Goal: Use online tool/utility: Utilize a website feature to perform a specific function

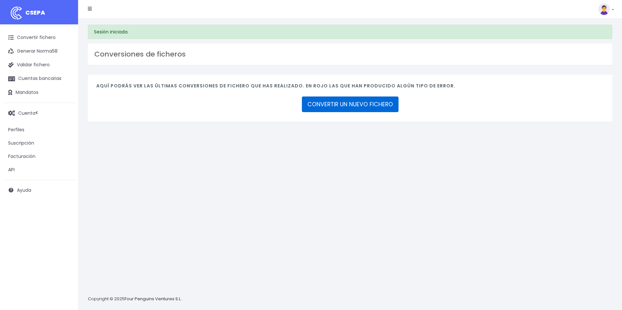
click at [328, 104] on link "CONVERTIR UN NUEVO FICHERO" at bounding box center [350, 105] width 97 height 16
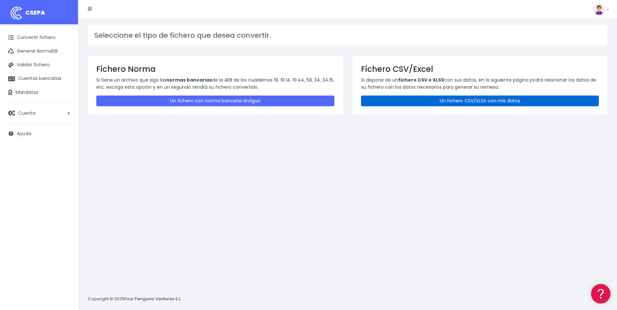
click at [391, 105] on link "Un fichero CSV/XLSX con mis datos" at bounding box center [480, 101] width 238 height 11
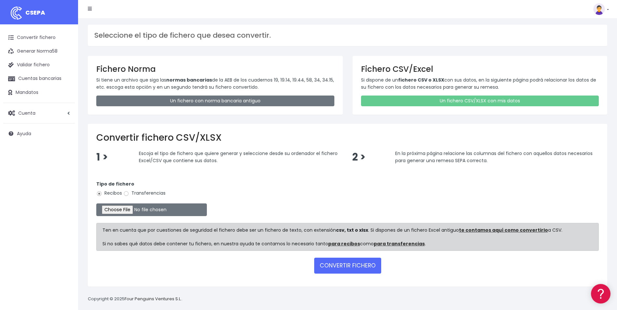
click at [144, 195] on label "Transferencias" at bounding box center [144, 193] width 42 height 7
click at [129, 195] on input "Transferencias" at bounding box center [126, 194] width 6 height 6
radio input "true"
click at [130, 207] on input "file" at bounding box center [151, 210] width 111 height 13
type input "C:\fakepath\Trasferencia Manual SEPA 06.10.2025_0534 ES 3351,89 EUR.csv"
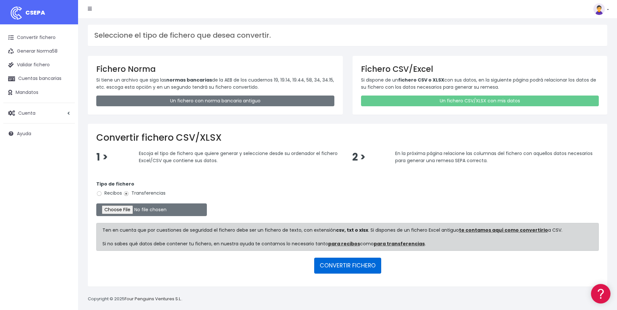
click at [334, 268] on button "CONVERTIR FICHERO" at bounding box center [347, 266] width 67 height 16
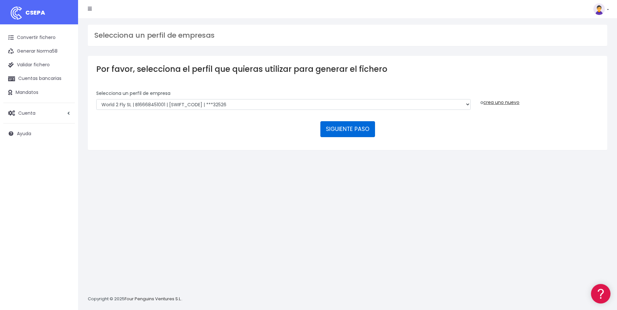
click at [332, 129] on button "SIGUIENTE PASO" at bounding box center [348, 129] width 55 height 16
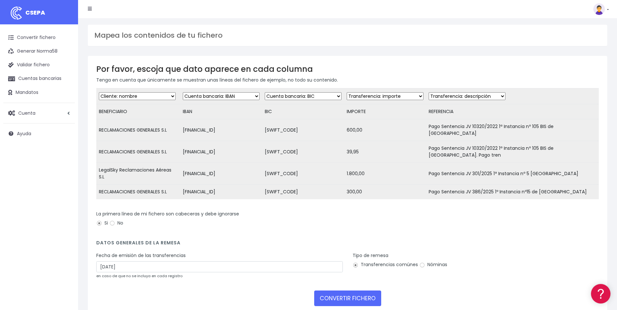
click at [448, 99] on select "Desechar campo Cliente: nombre Cliente: DNI Cliente: Email Cliente: referencia …" at bounding box center [467, 96] width 77 height 8
click at [429, 92] on select "Desechar campo Cliente: nombre Cliente: DNI Cliente: Email Cliente: referencia …" at bounding box center [467, 96] width 77 height 8
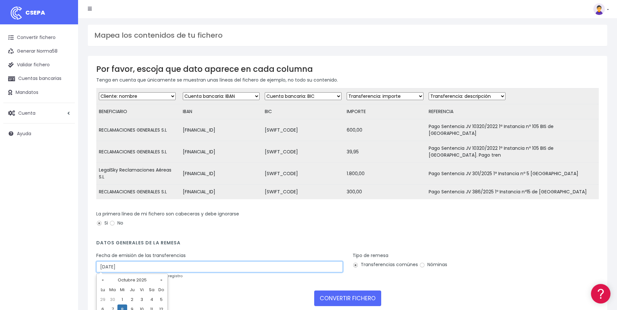
click at [141, 269] on input "08/10/2025" at bounding box center [219, 267] width 247 height 11
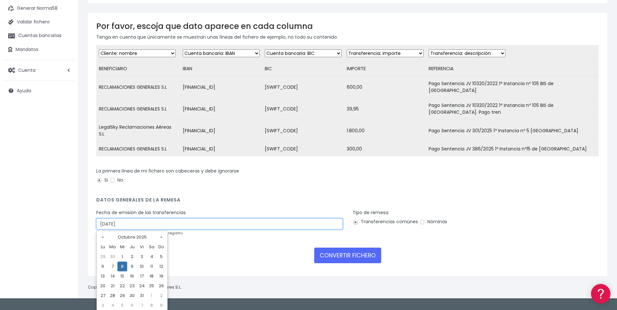
scroll to position [45, 0]
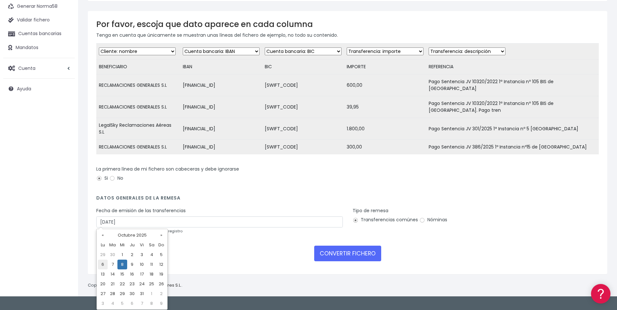
click at [103, 265] on td "6" at bounding box center [103, 265] width 10 height 10
type input "06/10/2025"
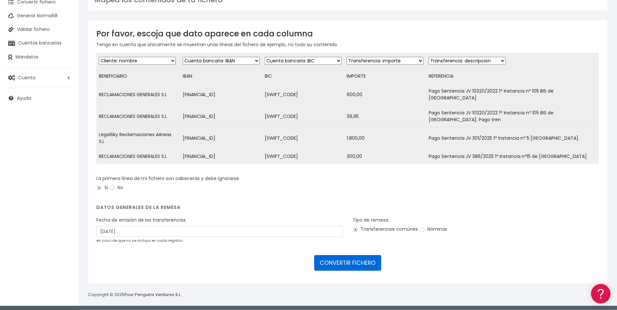
click at [361, 264] on button "CONVERTIR FICHERO" at bounding box center [347, 263] width 67 height 16
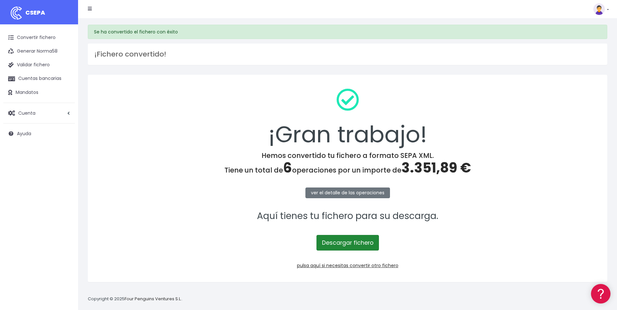
click at [359, 247] on link "Descargar fichero" at bounding box center [348, 243] width 62 height 16
